Goal: Task Accomplishment & Management: Manage account settings

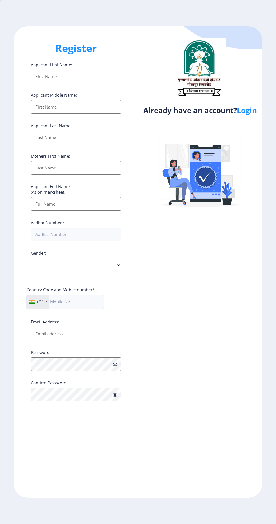
select select
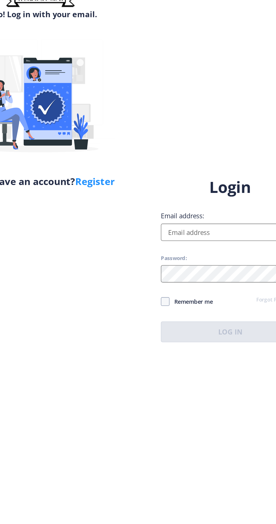
scroll to position [5, 0]
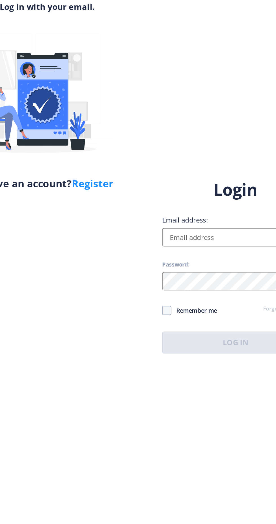
click at [183, 245] on input "Email address:" at bounding box center [200, 239] width 91 height 11
type input "kiranzende249116@gmail.com"
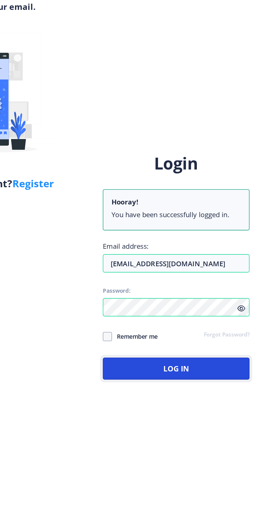
click at [188, 327] on button "Log In" at bounding box center [200, 321] width 91 height 14
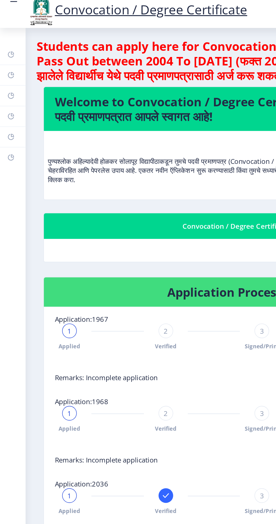
scroll to position [5, 0]
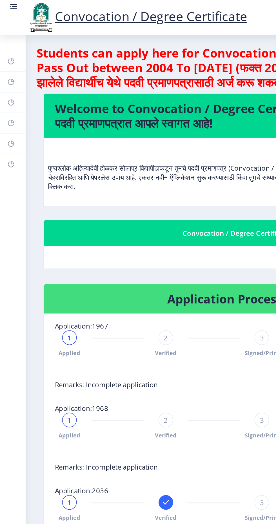
click at [6, 63] on rect at bounding box center [7, 63] width 5 height 5
select select
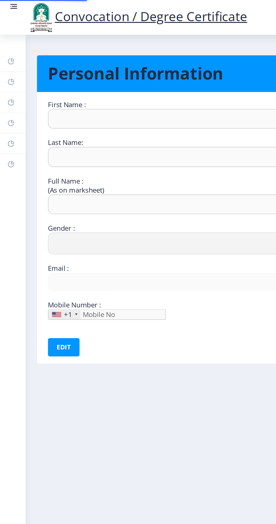
type input "Kiran"
type input "Zende"
type input "Zende Kiran Mahavir"
select select "[DEMOGRAPHIC_DATA]"
type input "kiranzende249116@gmail.com"
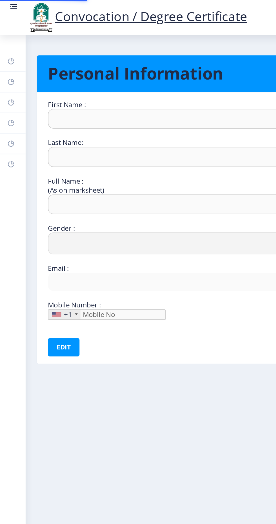
type input "9021488074"
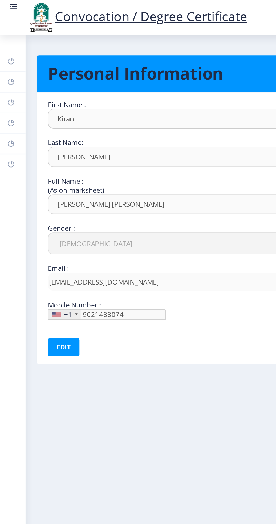
click at [6, 77] on icon at bounding box center [7, 76] width 4 height 4
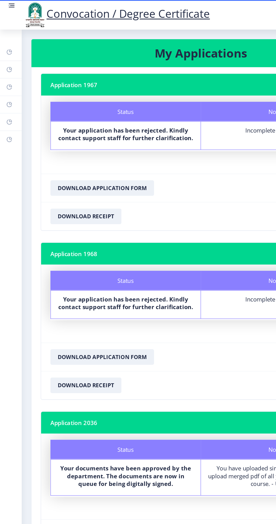
click at [8, 3] on rect at bounding box center [8, 3] width 4 height 1
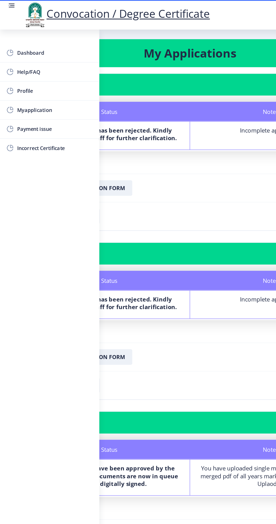
click at [180, 149] on nb-card-footer "Download Receipt" at bounding box center [138, 157] width 248 height 21
click at [17, 78] on span "Myapplication" at bounding box center [39, 79] width 55 height 7
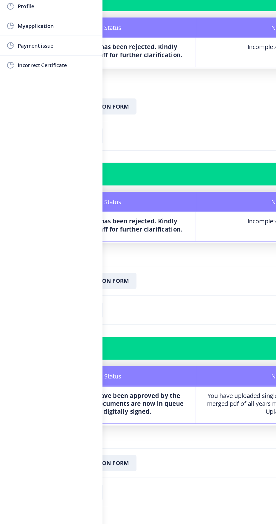
click at [155, 270] on nb-card-footer "Download Receipt" at bounding box center [138, 279] width 248 height 21
click at [159, 269] on nb-card-footer "Download Receipt" at bounding box center [138, 279] width 248 height 21
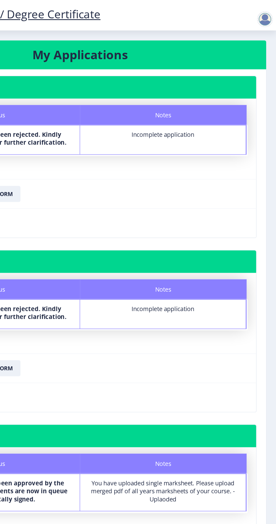
click at [271, 14] on div at bounding box center [268, 13] width 11 height 11
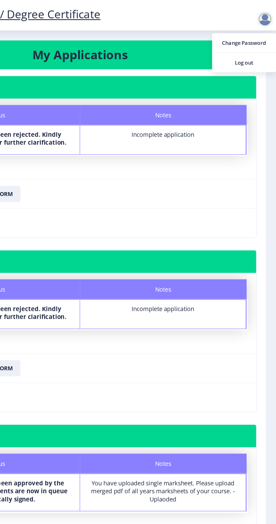
click at [250, 42] on span "Log out" at bounding box center [254, 44] width 36 height 7
